Goal: Transaction & Acquisition: Book appointment/travel/reservation

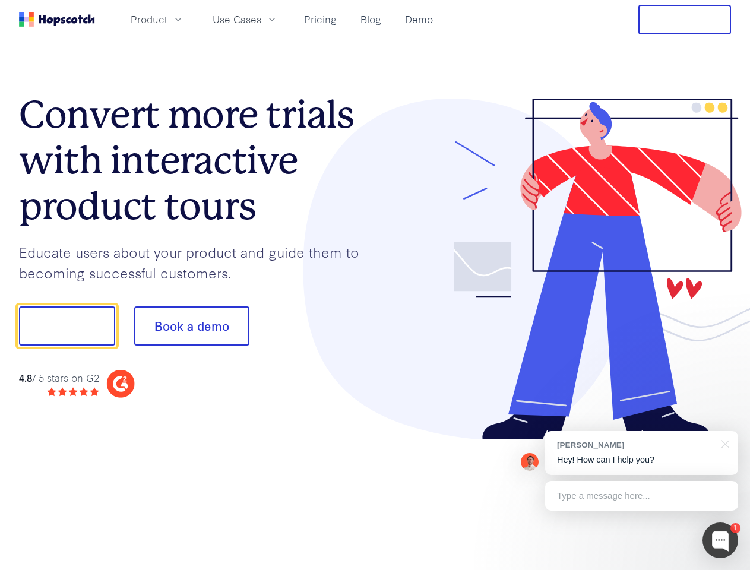
click at [375, 285] on div at bounding box center [553, 269] width 356 height 341
click at [167, 19] on span "Product" at bounding box center [149, 19] width 37 height 15
click at [261, 19] on span "Use Cases" at bounding box center [237, 19] width 49 height 15
click at [685, 20] on button "Free Trial" at bounding box center [684, 20] width 93 height 30
click at [66, 326] on button "Show me!" at bounding box center [67, 325] width 96 height 39
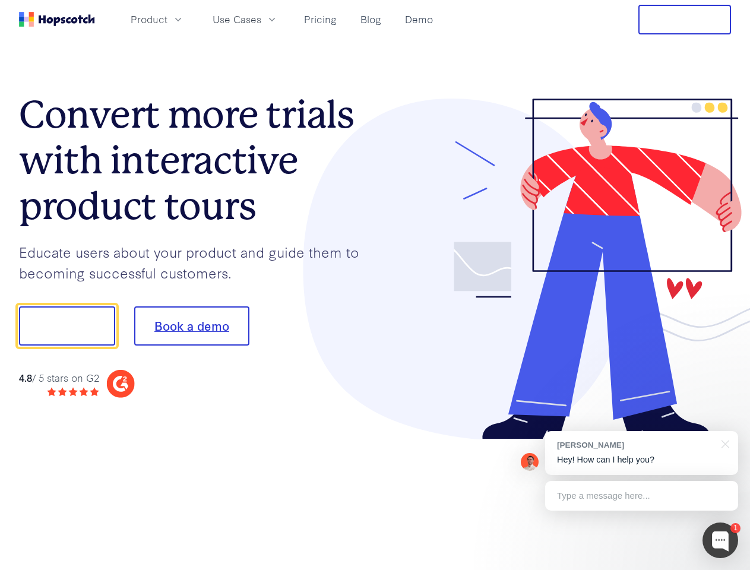
click at [191, 326] on button "Book a demo" at bounding box center [191, 325] width 115 height 39
click at [720, 540] on div at bounding box center [720, 540] width 36 height 36
click at [641, 453] on div "[PERSON_NAME] Hey! How can I help you?" at bounding box center [641, 453] width 193 height 44
click at [723, 443] on div at bounding box center [626, 324] width 223 height 396
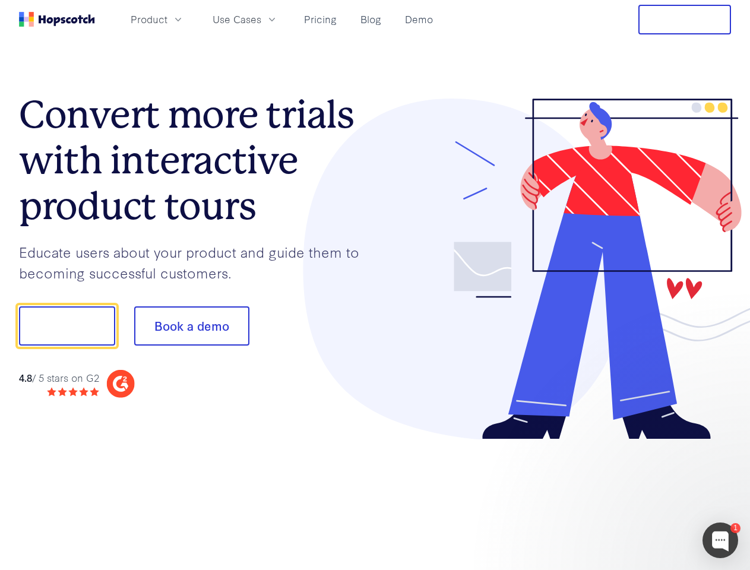
click at [641, 496] on div at bounding box center [626, 404] width 223 height 237
